Goal: Contribute content: Add original content to the website for others to see

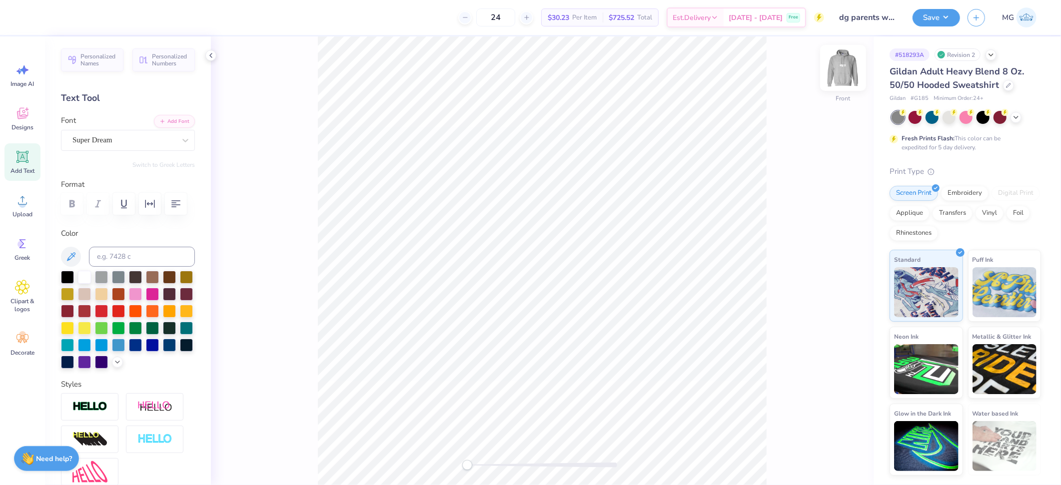
click at [849, 72] on img at bounding box center [843, 68] width 40 height 40
click at [21, 197] on icon at bounding box center [22, 200] width 9 height 8
type input "12.77"
type input "7.94"
type input "3.21"
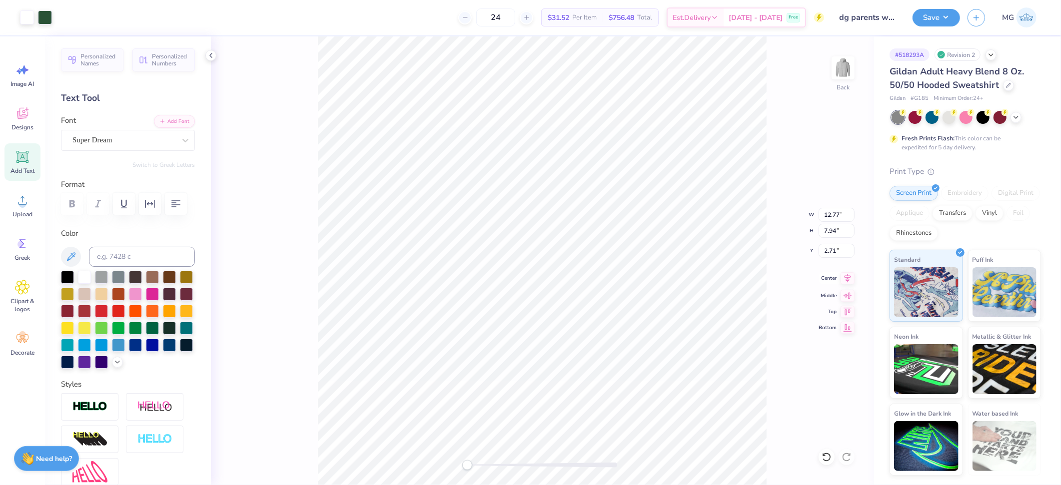
click at [847, 278] on icon at bounding box center [848, 278] width 14 height 12
click at [839, 214] on input "12.77" at bounding box center [837, 215] width 36 height 14
type input "12.50"
type input "7.77"
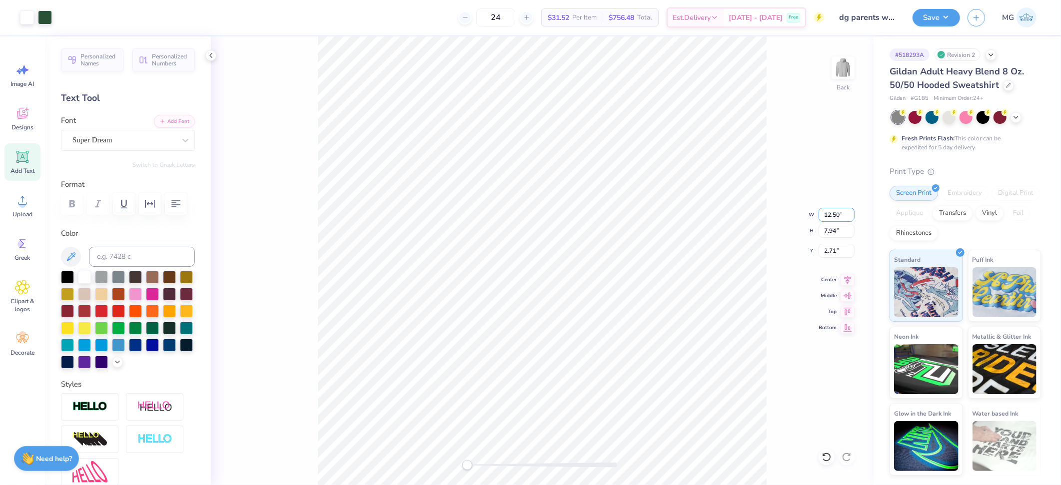
type input "2.80"
click at [845, 279] on icon at bounding box center [848, 278] width 14 height 12
click at [837, 250] on input "2.80" at bounding box center [837, 251] width 36 height 14
type input "2"
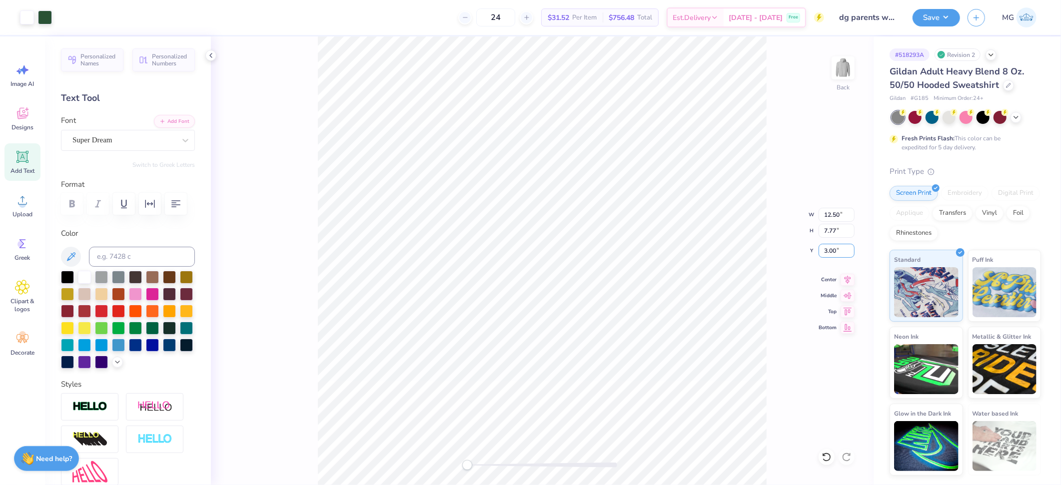
type input "3.00"
click at [944, 16] on button "Save" at bounding box center [936, 15] width 47 height 17
click at [495, 474] on div "Back" at bounding box center [542, 260] width 663 height 449
click at [442, 464] on div "Back" at bounding box center [542, 260] width 663 height 449
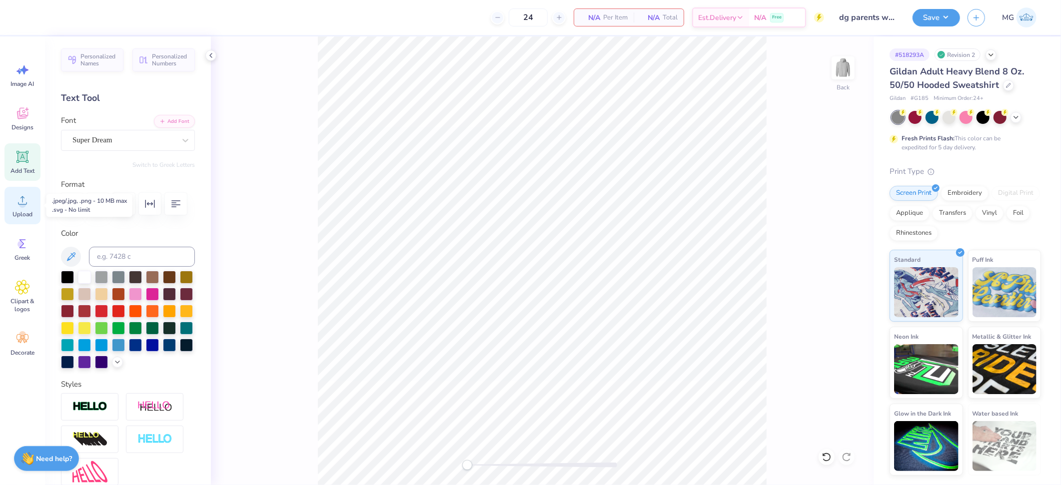
click at [23, 210] on span "Upload" at bounding box center [22, 214] width 20 height 8
click at [25, 201] on icon at bounding box center [22, 200] width 15 height 15
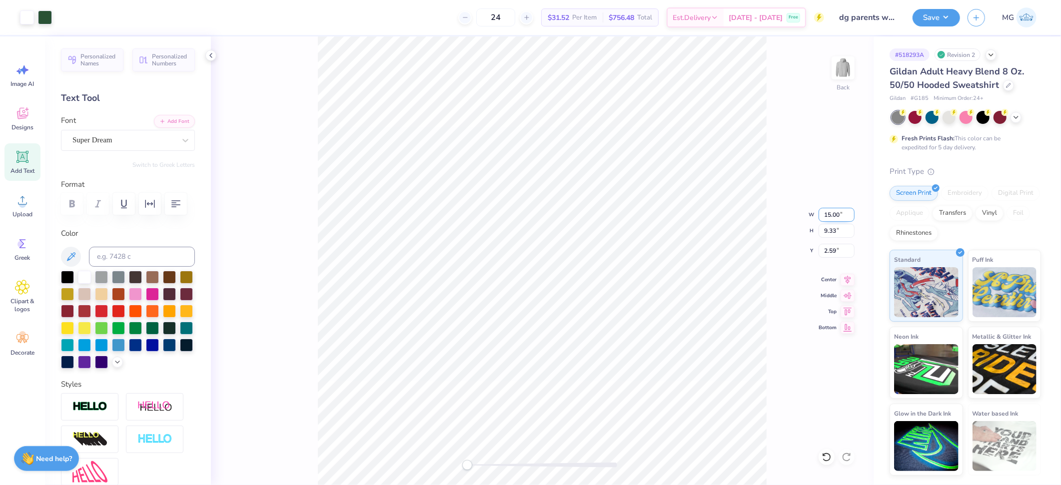
click at [830, 212] on input "15.00" at bounding box center [837, 215] width 36 height 14
type input "12.00"
type input "7.46"
type input "3.52"
click at [837, 247] on input "3.52" at bounding box center [837, 251] width 36 height 14
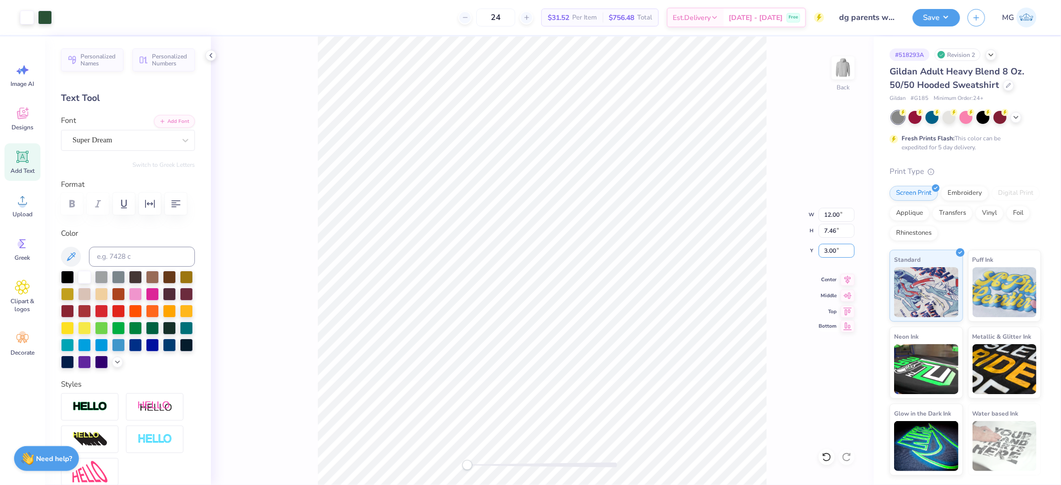
type input "3.00"
click at [837, 217] on input "12.00" at bounding box center [837, 215] width 36 height 14
type input "12.50"
type input "7.77"
type input "2.84"
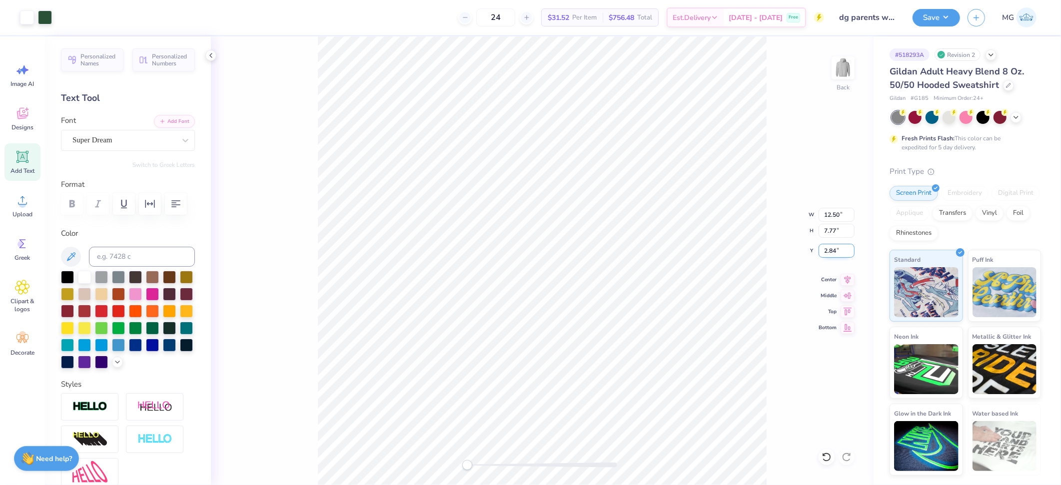
click at [836, 248] on input "2.84" at bounding box center [837, 251] width 36 height 14
type input "2"
type input "3.00"
click at [947, 13] on button "Save" at bounding box center [936, 15] width 47 height 17
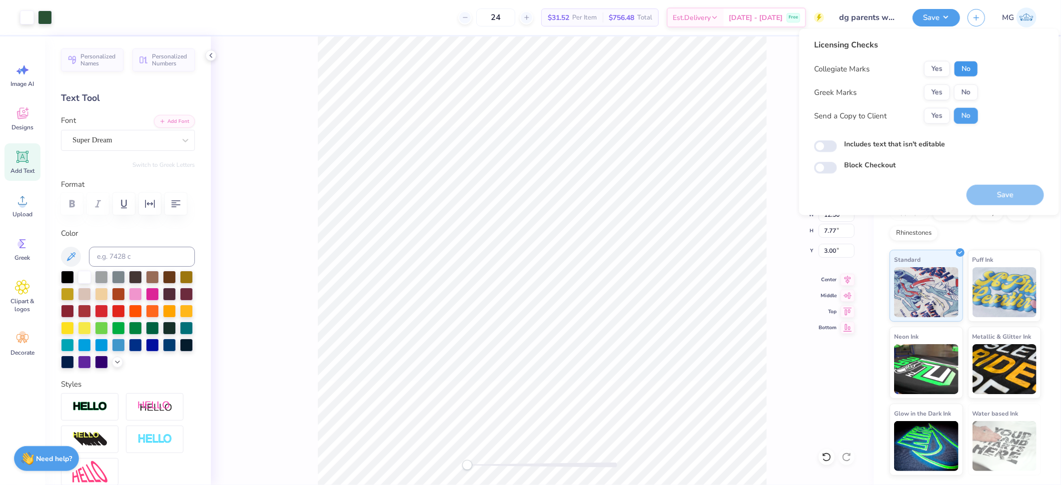
click at [964, 70] on button "No" at bounding box center [966, 69] width 24 height 16
click at [937, 91] on button "Yes" at bounding box center [937, 92] width 26 height 16
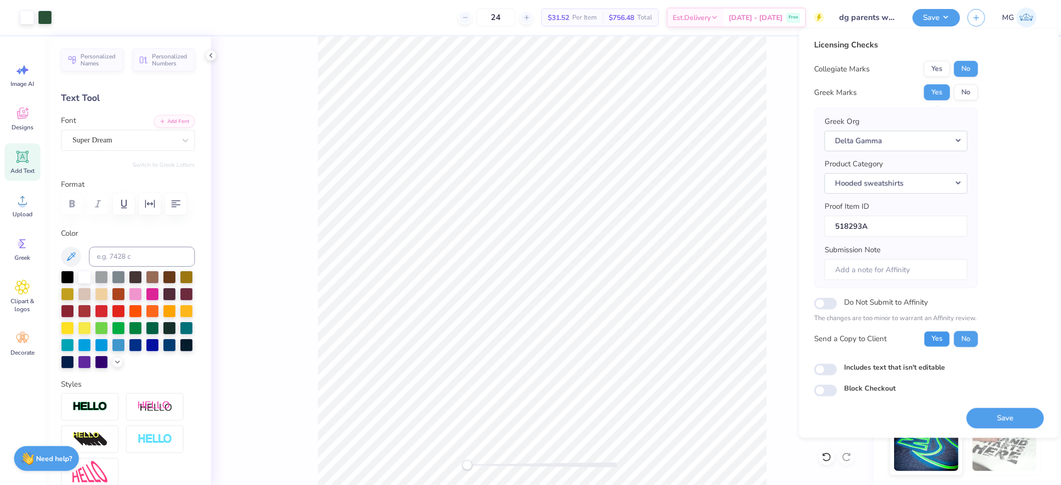
click at [933, 344] on button "Yes" at bounding box center [937, 339] width 26 height 16
click at [819, 372] on input "Includes text that isn't editable" at bounding box center [825, 370] width 23 height 12
checkbox input "true"
click at [1008, 417] on button "Save" at bounding box center [1005, 418] width 77 height 20
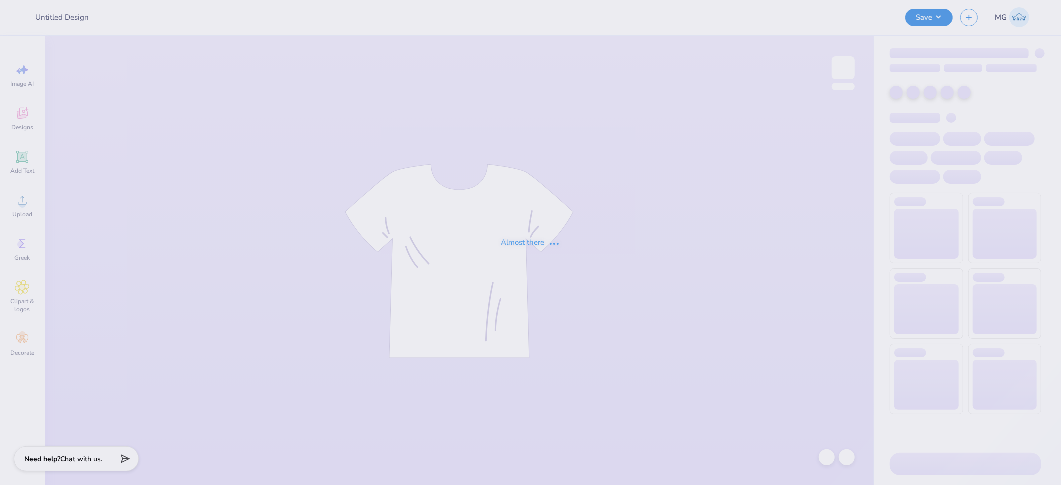
type input "dg parents weekend sweats 2"
type input "24"
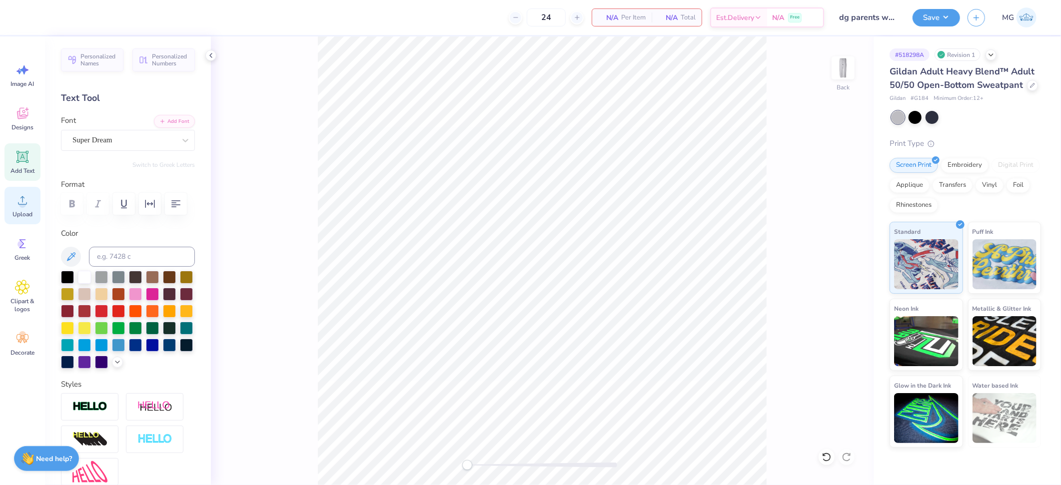
click at [14, 210] on span "Upload" at bounding box center [22, 214] width 20 height 8
click at [20, 210] on span "Upload" at bounding box center [22, 214] width 20 height 8
click at [836, 209] on input "8.26" at bounding box center [837, 215] width 36 height 14
type input "8"
type input "6.00"
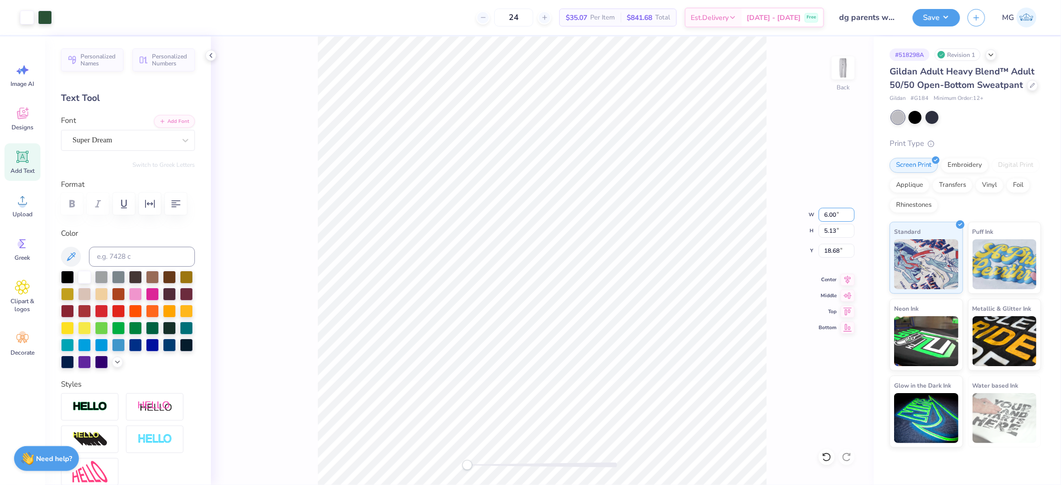
type input "3.73"
type input "19.38"
click at [826, 211] on input "6.00" at bounding box center [837, 215] width 36 height 14
click at [834, 217] on input "6.00" at bounding box center [837, 215] width 36 height 14
type input "3.50"
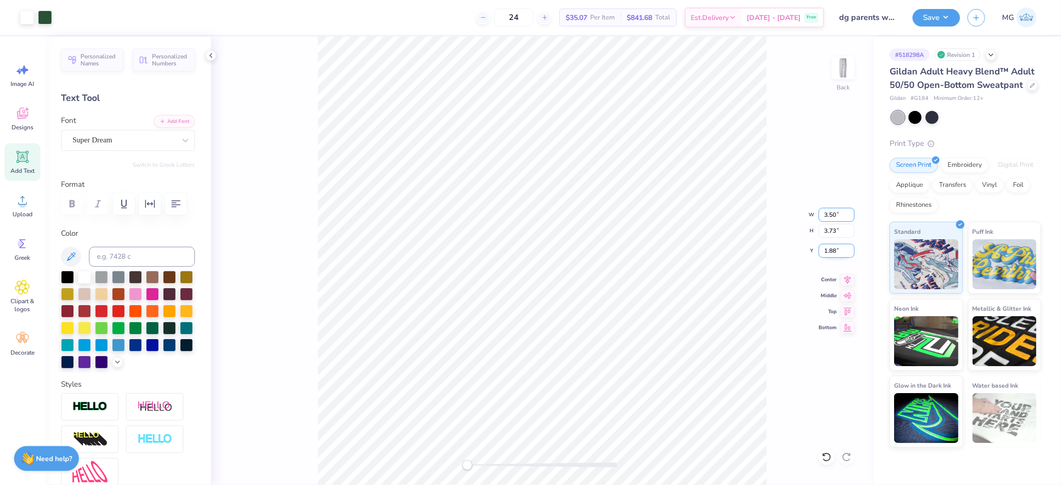
type input "2.18"
type input "2.66"
drag, startPoint x: 475, startPoint y: 464, endPoint x: 515, endPoint y: 466, distance: 40.1
click at [515, 466] on div at bounding box center [542, 465] width 150 height 5
click at [459, 458] on div "Back W 3.50 3.50 " H 2.18 2.18 " Y 1.47 1.47 " Center Middle Top Bottom" at bounding box center [542, 260] width 663 height 449
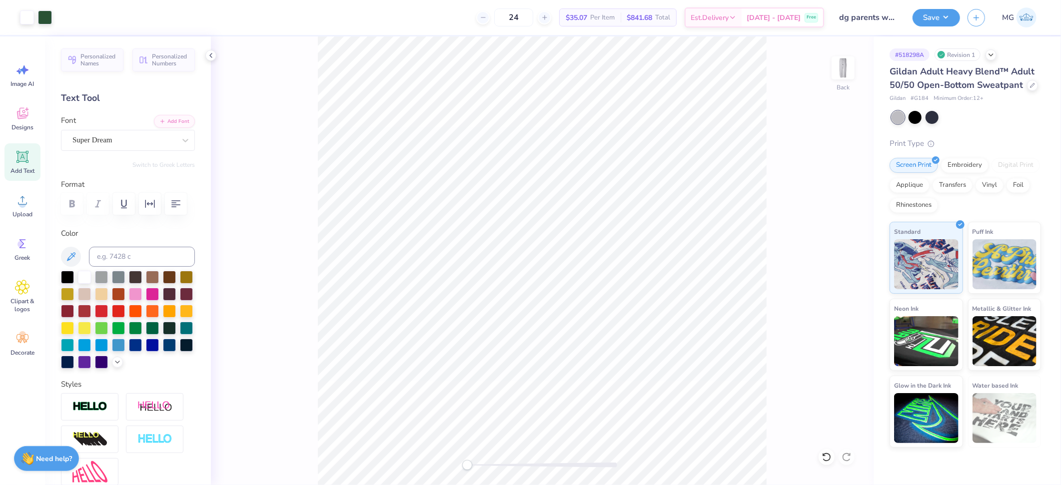
click at [458, 462] on div "Back" at bounding box center [542, 260] width 663 height 449
type input "5.05"
type input "3.14"
type input "1.46"
click at [769, 143] on div "Back" at bounding box center [542, 260] width 663 height 449
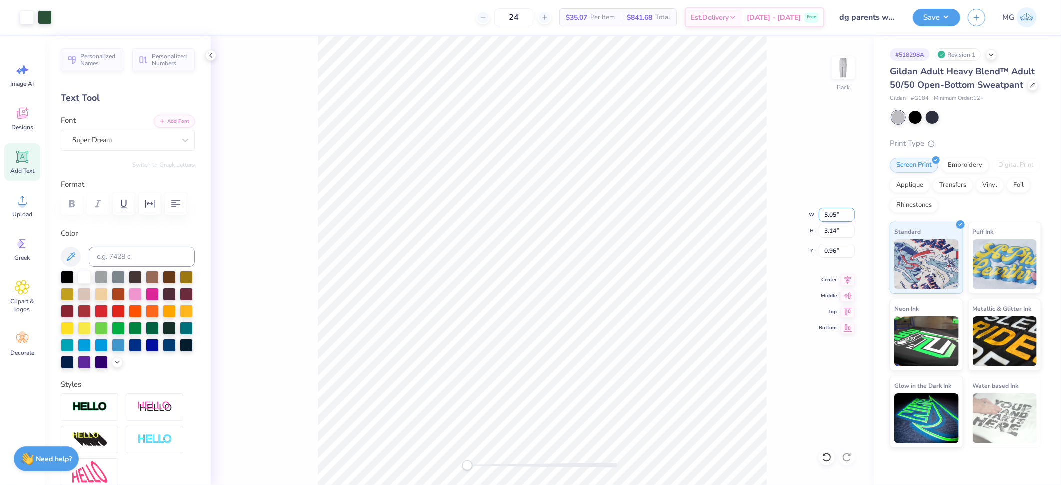
click at [833, 214] on input "5.05" at bounding box center [837, 215] width 36 height 14
click at [836, 217] on input "5.05" at bounding box center [837, 215] width 36 height 14
type input "5.00"
type input "3.11"
type input "0.98"
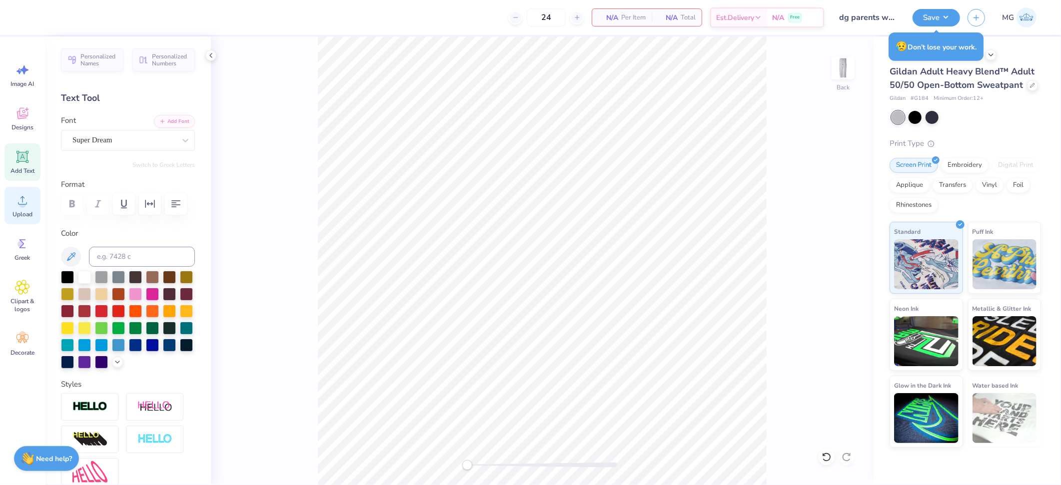
click at [23, 202] on circle at bounding box center [22, 204] width 7 height 7
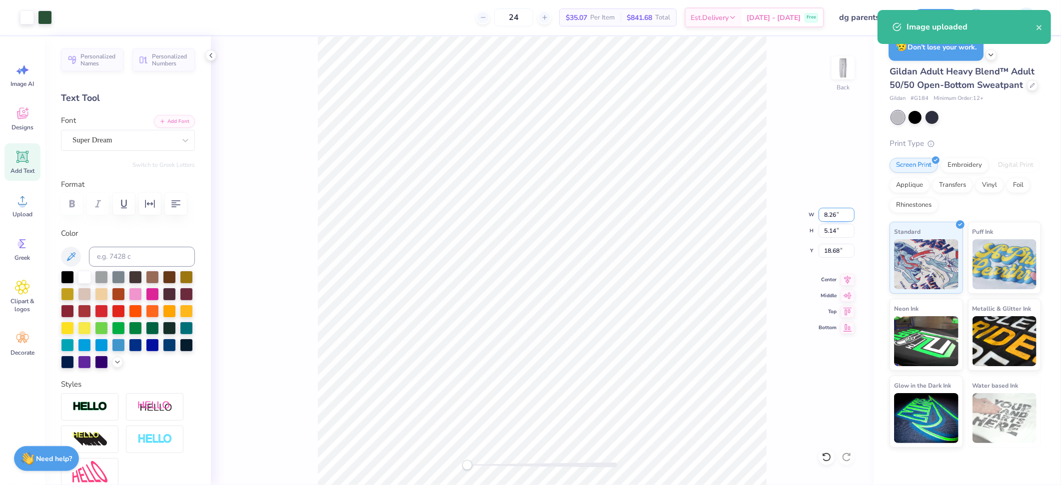
click at [837, 212] on input "8.26" at bounding box center [837, 215] width 36 height 14
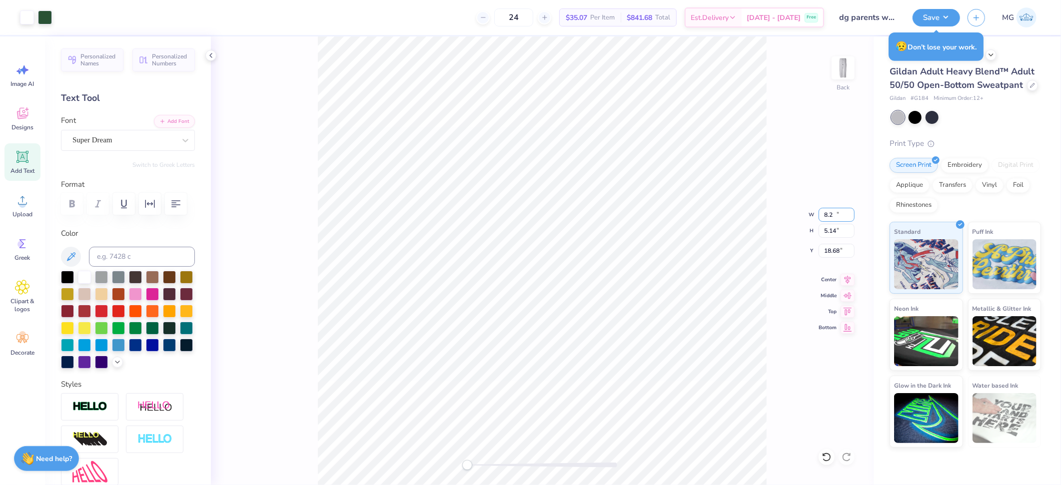
type input "8"
click at [835, 213] on input "8.26" at bounding box center [837, 215] width 36 height 14
type input "8"
type input "6.00"
type input "3.73"
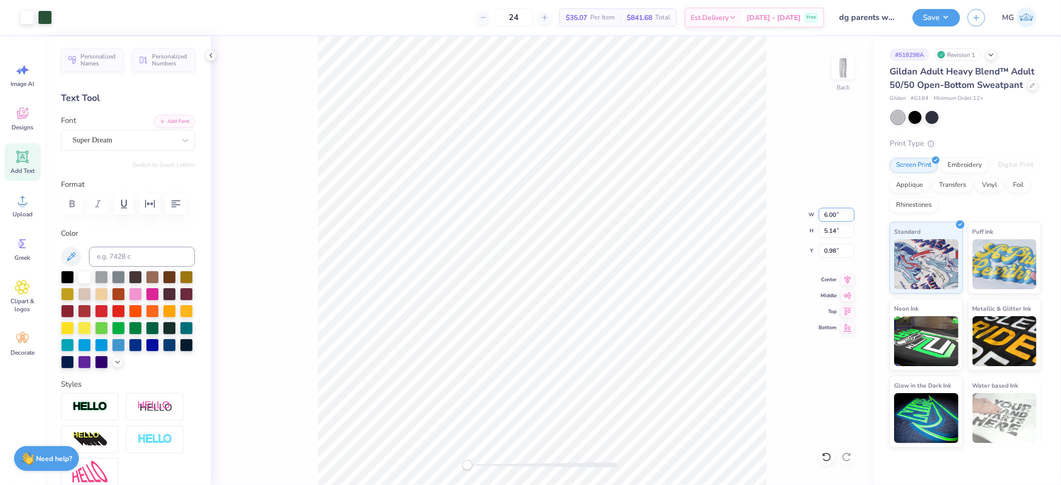
type input "1.68"
click at [835, 250] on input "1.68" at bounding box center [837, 251] width 36 height 14
type input "1.70"
click at [947, 21] on button "Save" at bounding box center [936, 15] width 47 height 17
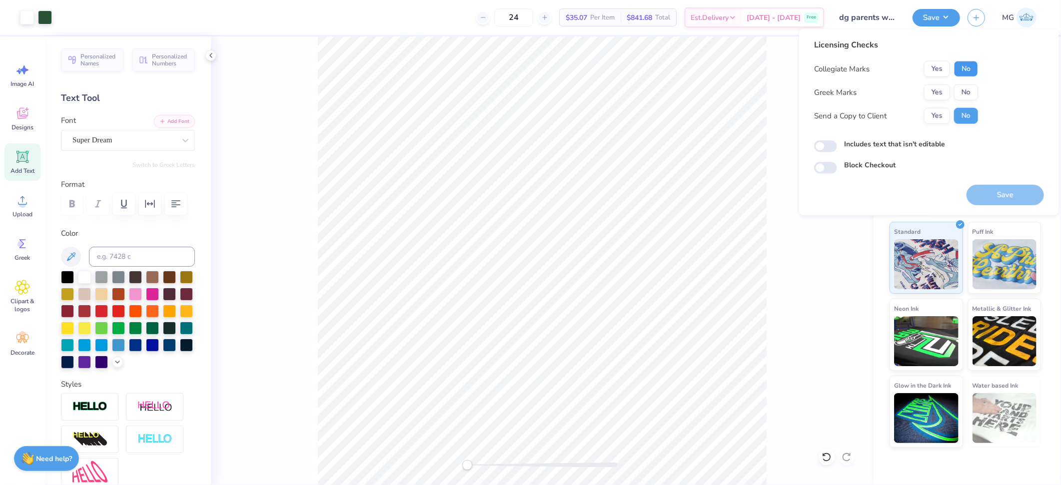
click at [963, 65] on button "No" at bounding box center [966, 69] width 24 height 16
click at [942, 84] on button "Yes" at bounding box center [937, 92] width 26 height 16
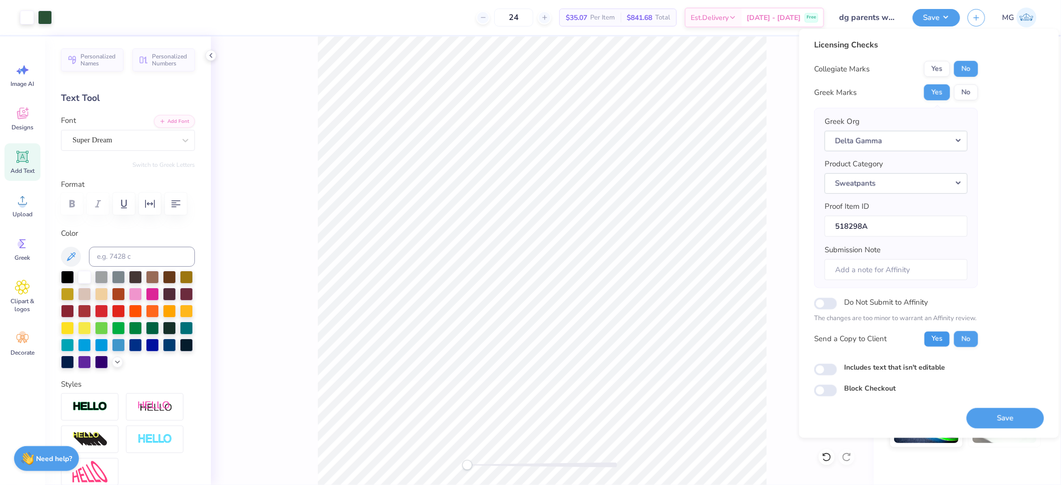
click at [929, 332] on button "Yes" at bounding box center [937, 339] width 26 height 16
click at [814, 369] on input "Includes text that isn't editable" at bounding box center [825, 370] width 23 height 12
checkbox input "true"
click at [990, 420] on button "Save" at bounding box center [1005, 418] width 77 height 20
